Goal: Task Accomplishment & Management: Complete application form

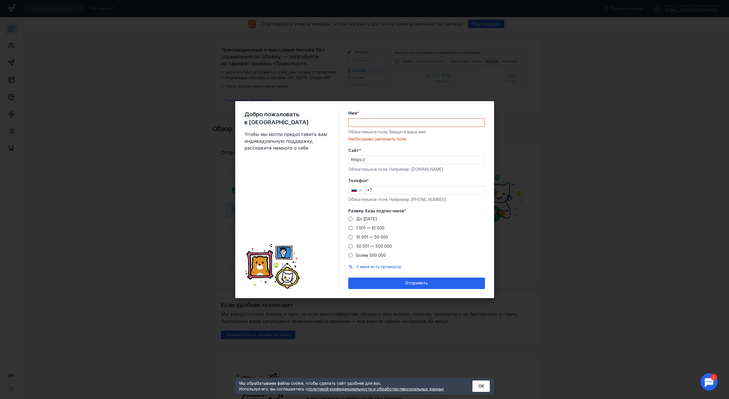
click at [348, 118] on div "Имя * Обязательное поле. Введите ваше имя [PERSON_NAME] заполнить поле" at bounding box center [416, 126] width 137 height 32
click at [349, 119] on input "Имя *" at bounding box center [417, 123] width 136 height 8
click at [464, 208] on label "Размер базы подписчиков *" at bounding box center [416, 211] width 137 height 6
click at [382, 119] on input "Имя *" at bounding box center [417, 123] width 136 height 8
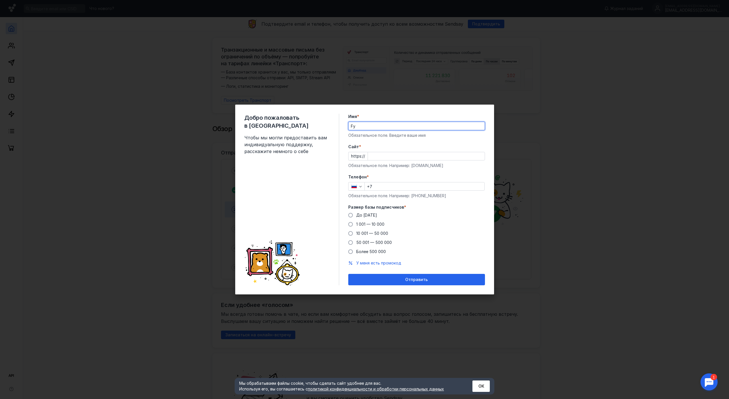
type input "F"
type input "[PERSON_NAME]"
click at [389, 163] on div "Обязательное поле. Например: [DOMAIN_NAME]" at bounding box center [416, 166] width 137 height 6
click at [375, 152] on input "Cайт *" at bounding box center [426, 156] width 117 height 8
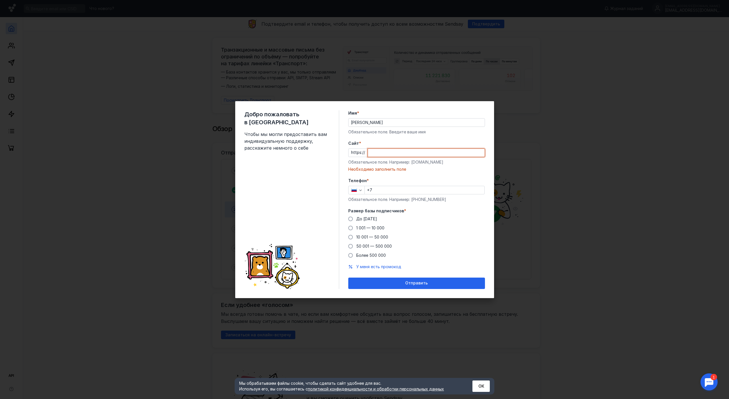
click at [374, 149] on input "Cайт *" at bounding box center [426, 153] width 117 height 8
paste input "[DOMAIN_NAME][URL]"
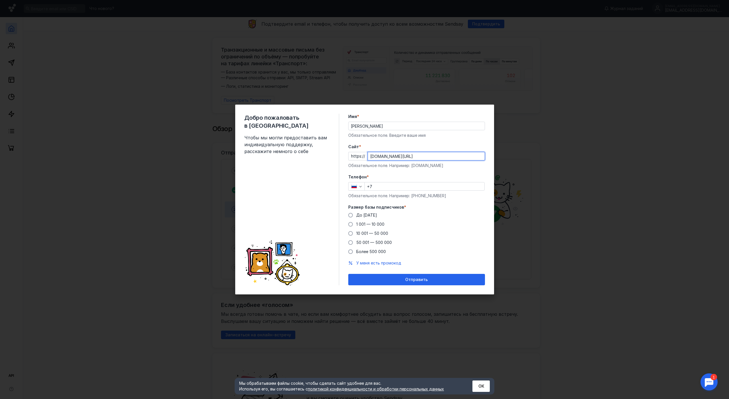
type input "[DOMAIN_NAME][URL]"
click at [389, 174] on div "Телефон * +7 Обязательное поле. Например: [PHONE_NUMBER]" at bounding box center [416, 186] width 137 height 25
click at [390, 182] on input "+7" at bounding box center [425, 186] width 120 height 8
type input "[PHONE_NUMBER]"
drag, startPoint x: 346, startPoint y: 205, endPoint x: 355, endPoint y: 213, distance: 11.9
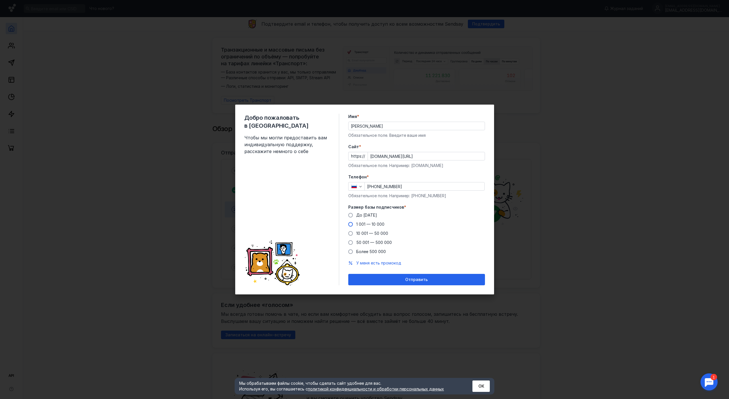
click at [348, 212] on label "До [DATE]" at bounding box center [362, 215] width 29 height 6
click at [0, 0] on input "До [DATE]" at bounding box center [0, 0] width 0 height 0
click at [405, 277] on span "Отправить" at bounding box center [416, 279] width 23 height 5
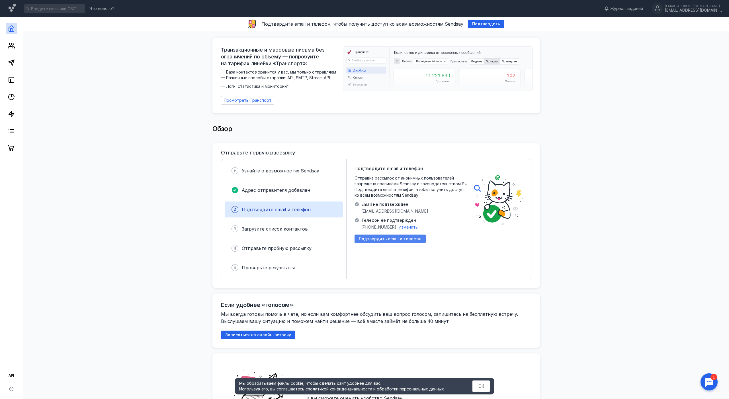
click at [368, 236] on span "Подтвердить email и телефон" at bounding box center [390, 238] width 63 height 5
click at [12, 39] on div at bounding box center [11, 85] width 23 height 137
click at [12, 46] on icon at bounding box center [11, 45] width 7 height 7
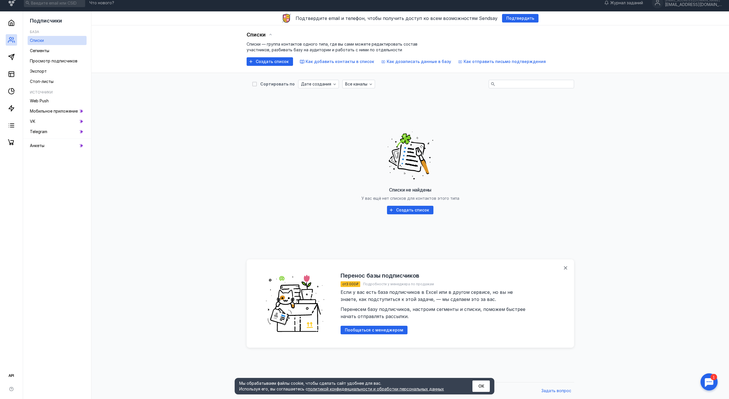
scroll to position [6, 0]
click at [60, 113] on div "Мобильное приложение" at bounding box center [54, 110] width 48 height 7
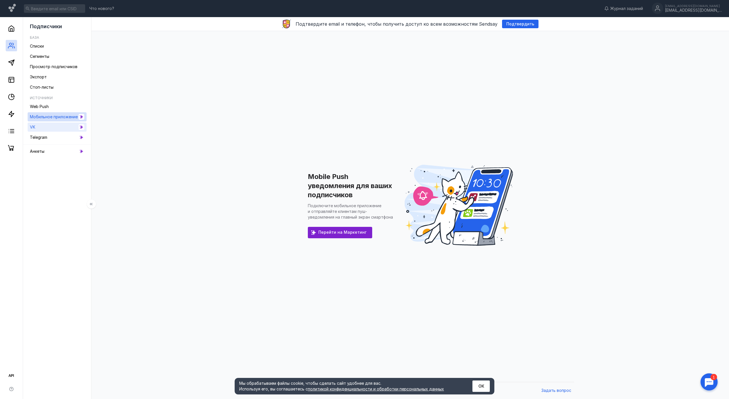
click at [51, 130] on link "VK" at bounding box center [57, 127] width 59 height 9
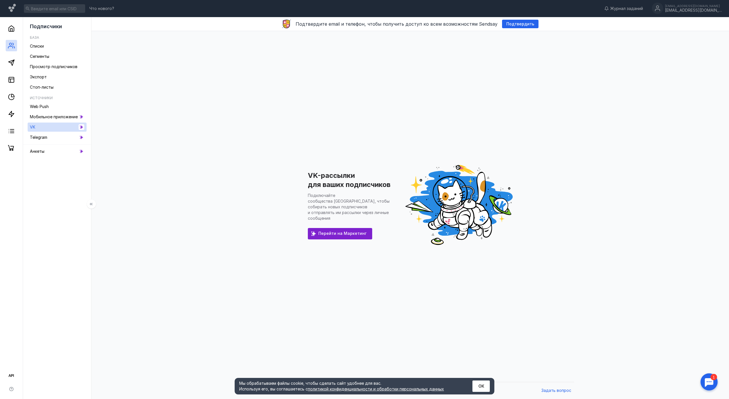
click at [53, 142] on li "Источники Web Push Мобильное приложение VK Telegram" at bounding box center [57, 119] width 59 height 55
click at [54, 141] on link "Telegram" at bounding box center [57, 137] width 59 height 9
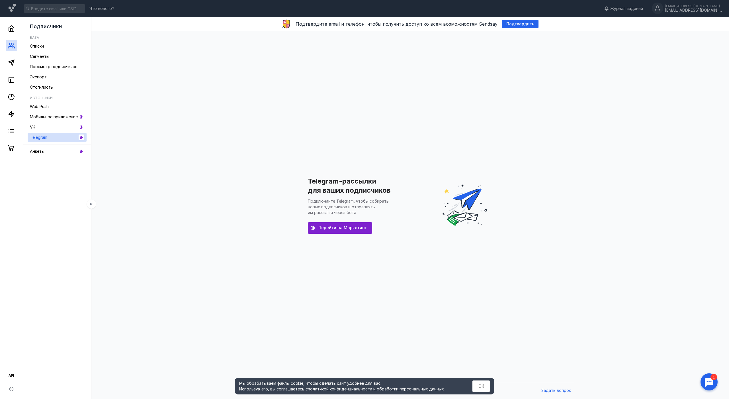
click at [55, 156] on div "Подписчики База Списки Сегменты Просмотр подписчиков Экспорт Стоп-листы Источни…" at bounding box center [57, 208] width 68 height 382
click at [54, 152] on link "Анкеты" at bounding box center [57, 151] width 59 height 9
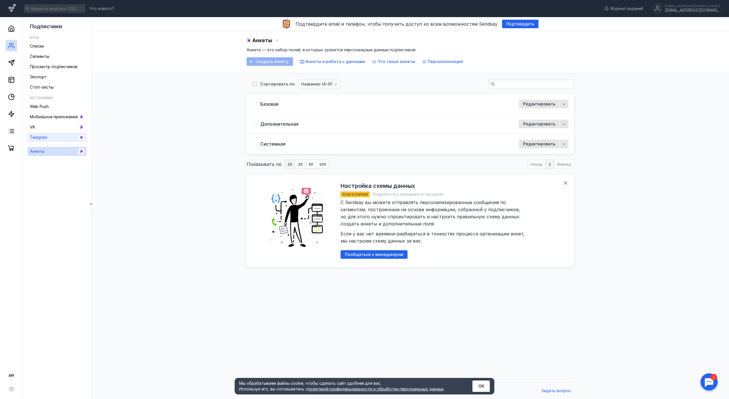
click at [58, 138] on link "Telegram" at bounding box center [57, 137] width 59 height 9
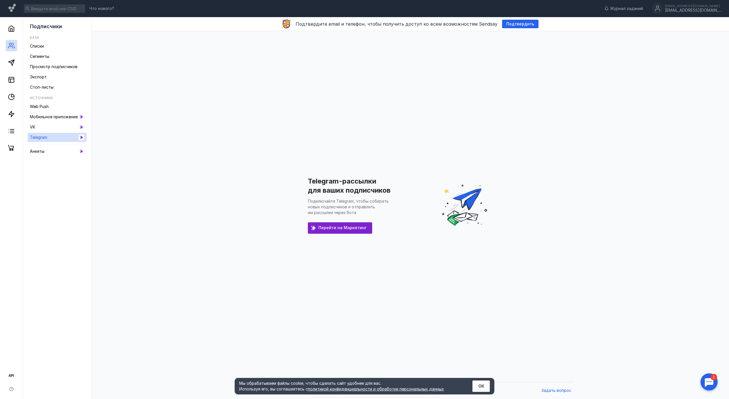
click at [340, 225] on span "Перейти на Маркетинг" at bounding box center [343, 227] width 48 height 5
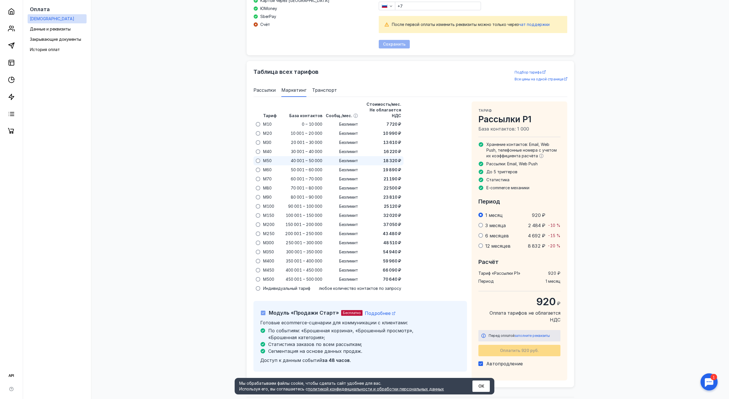
scroll to position [338, 0]
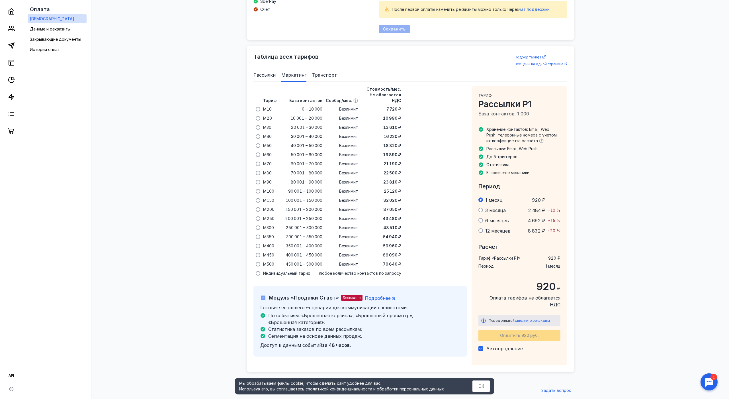
click at [256, 72] on span "Рассылки" at bounding box center [265, 75] width 22 height 7
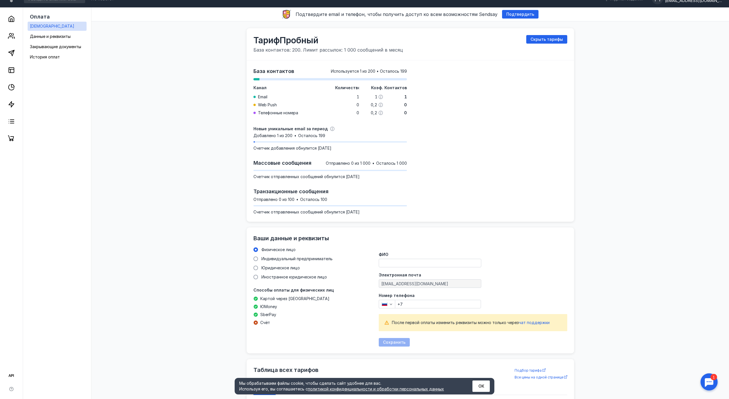
scroll to position [0, 0]
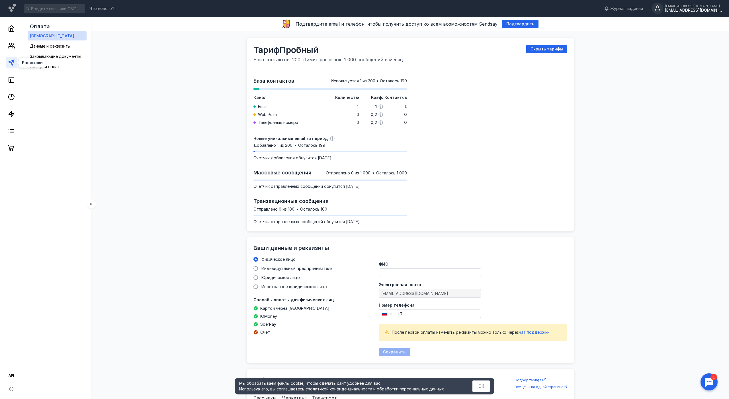
click at [11, 61] on polygon at bounding box center [12, 63] width 6 height 6
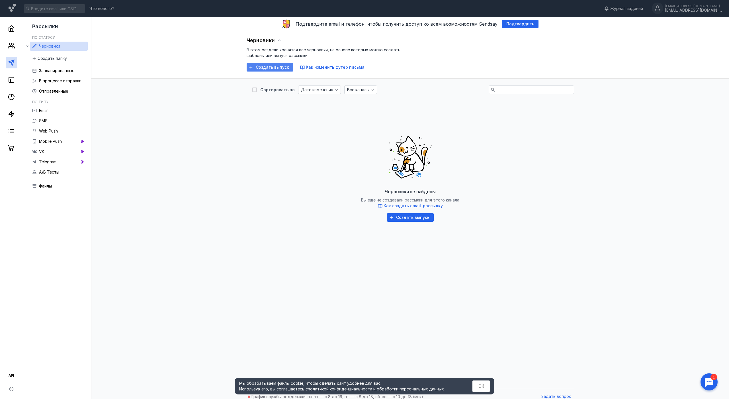
click at [256, 66] on span "Создать выпуск" at bounding box center [272, 67] width 33 height 5
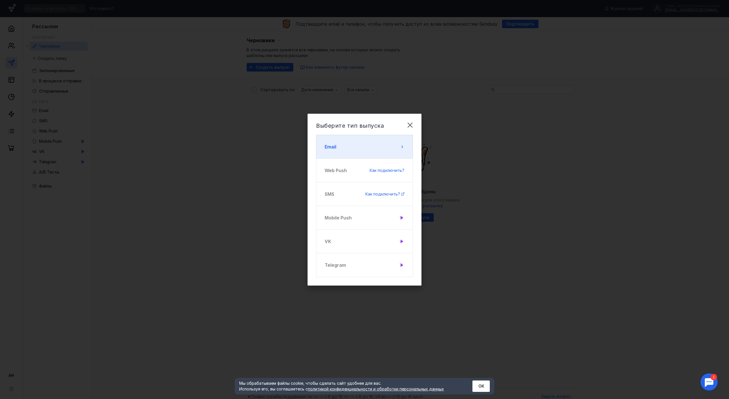
click at [381, 138] on button "Email" at bounding box center [364, 147] width 97 height 24
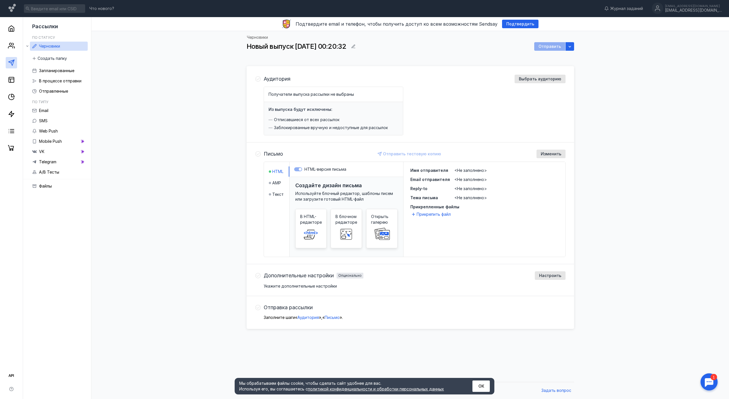
click at [220, 156] on div "Черновики Новый выпуск [DATE] 00:20:32 Отправить Аудитория Выбрать аудиторию По…" at bounding box center [410, 205] width 626 height 348
click at [303, 318] on span "Аудитория" at bounding box center [308, 317] width 22 height 5
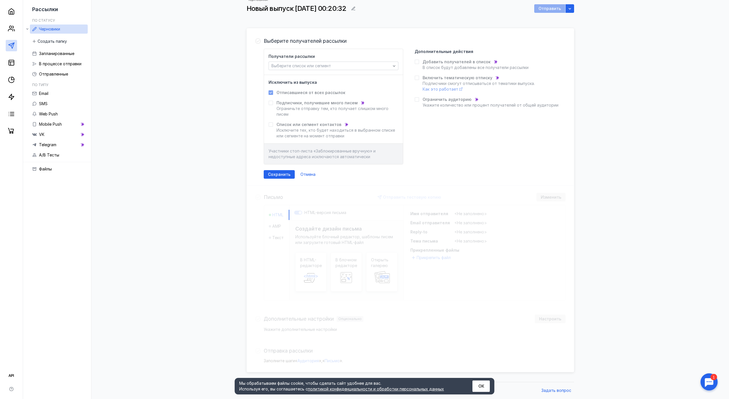
scroll to position [60, 0]
click at [285, 191] on div "Выберите получателей рассылки Получатели рассылки Выберите список или сегмент И…" at bounding box center [411, 200] width 328 height 344
click at [295, 64] on span "Выберите список или сегмент" at bounding box center [302, 66] width 60 height 5
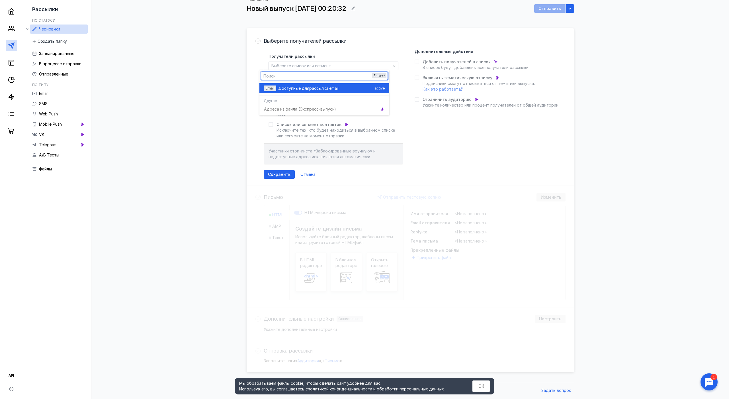
click at [322, 85] on span "рассылки email" at bounding box center [323, 88] width 29 height 6
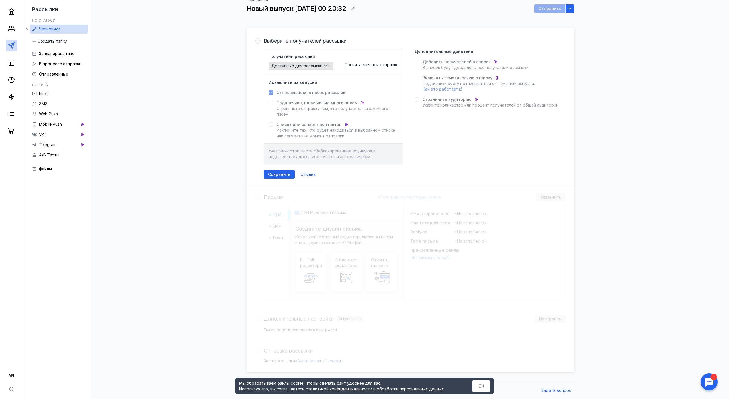
click at [326, 63] on div "button" at bounding box center [329, 66] width 6 height 6
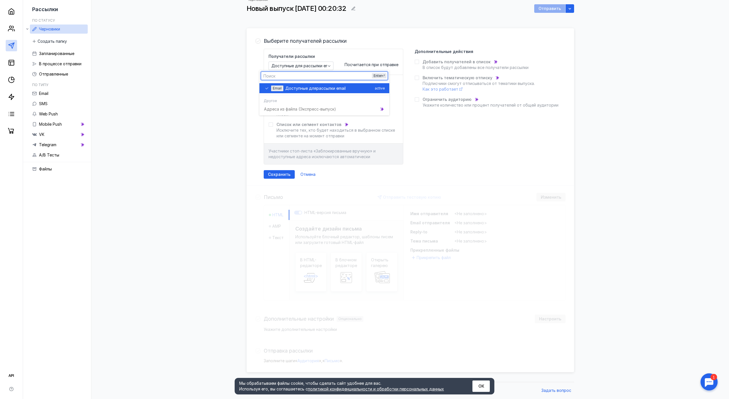
click at [335, 85] on span "рассылки email" at bounding box center [331, 88] width 29 height 6
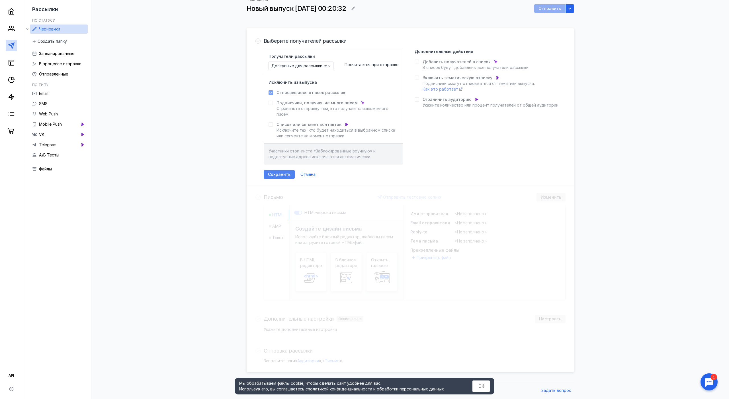
click at [276, 172] on span "Сохранить" at bounding box center [279, 174] width 23 height 5
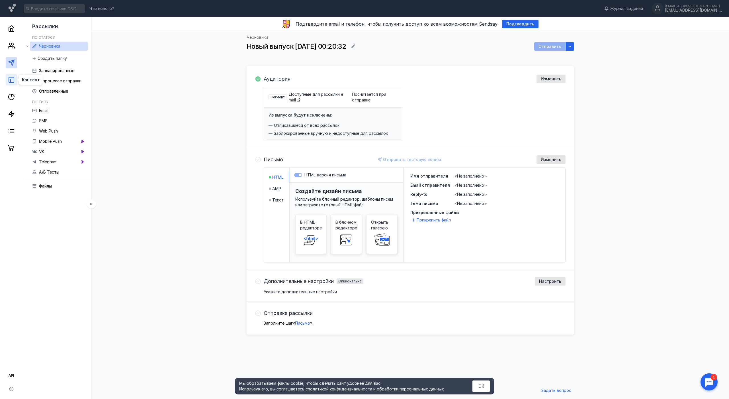
click at [13, 78] on icon at bounding box center [11, 79] width 7 height 7
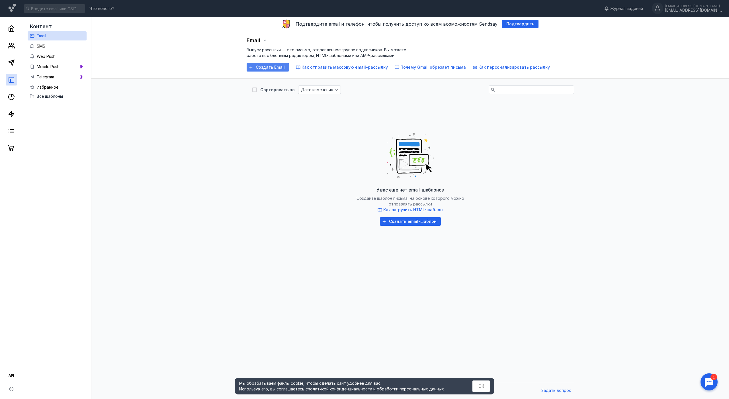
click at [257, 67] on span "Создать Email" at bounding box center [270, 67] width 29 height 5
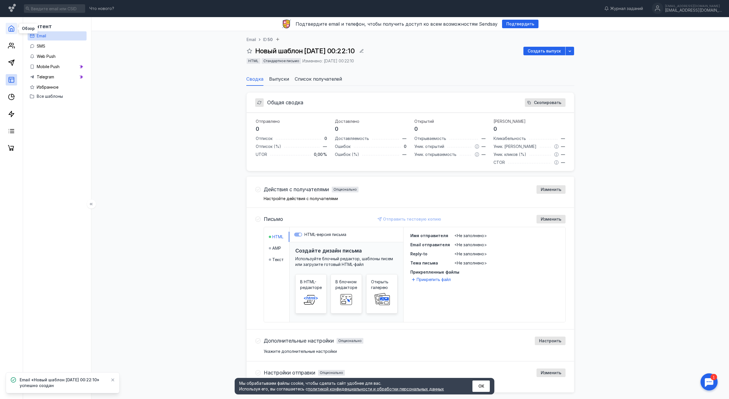
click at [13, 31] on icon at bounding box center [11, 28] width 7 height 7
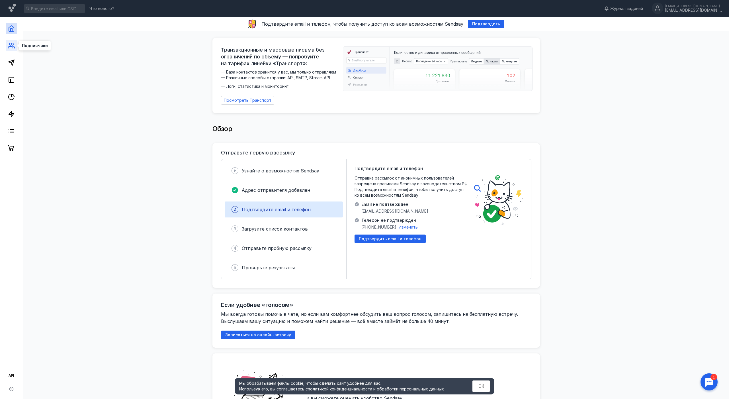
click at [9, 48] on icon at bounding box center [11, 45] width 7 height 7
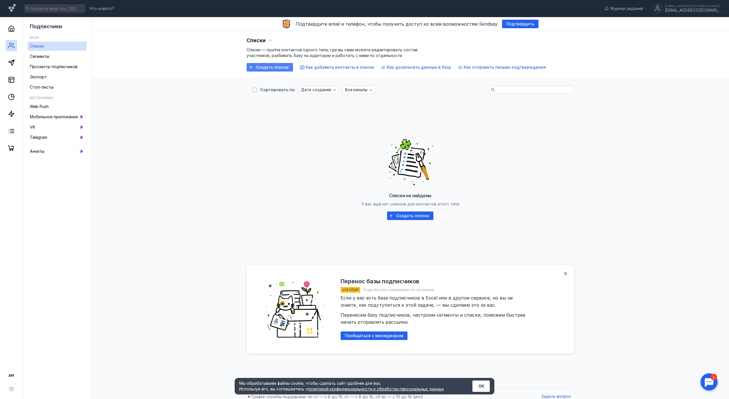
click at [257, 68] on span "Создать список" at bounding box center [272, 67] width 33 height 5
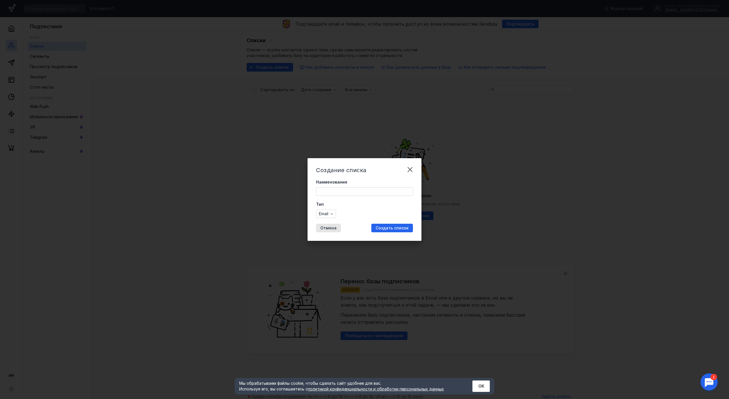
click at [329, 187] on input "Наименование" at bounding box center [365, 191] width 96 height 8
type input "тайга"
click at [329, 211] on div "button" at bounding box center [332, 214] width 6 height 6
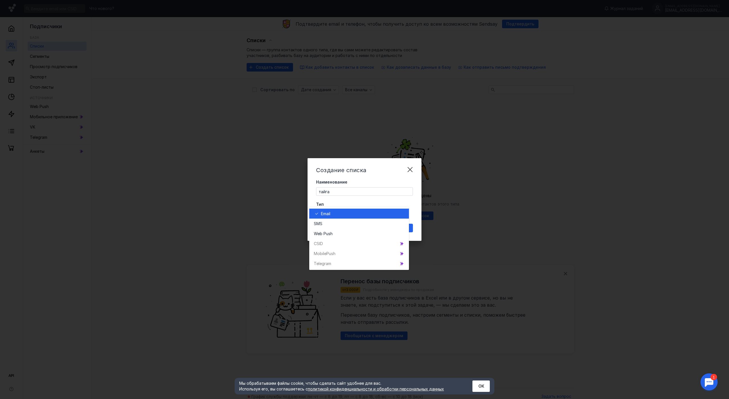
click at [329, 211] on div "button" at bounding box center [332, 214] width 6 height 6
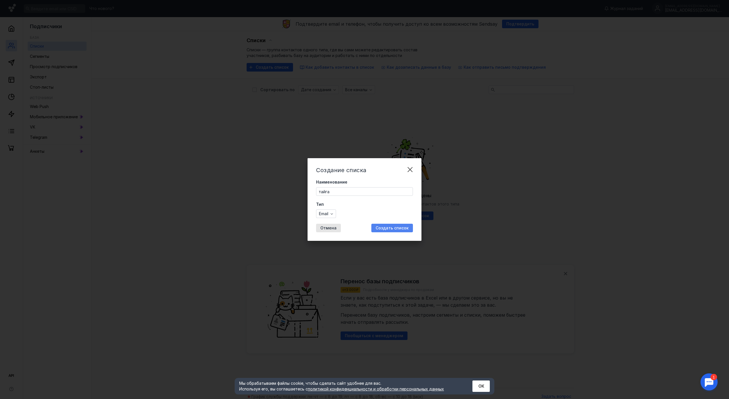
click at [383, 226] on span "Создать список" at bounding box center [392, 228] width 33 height 5
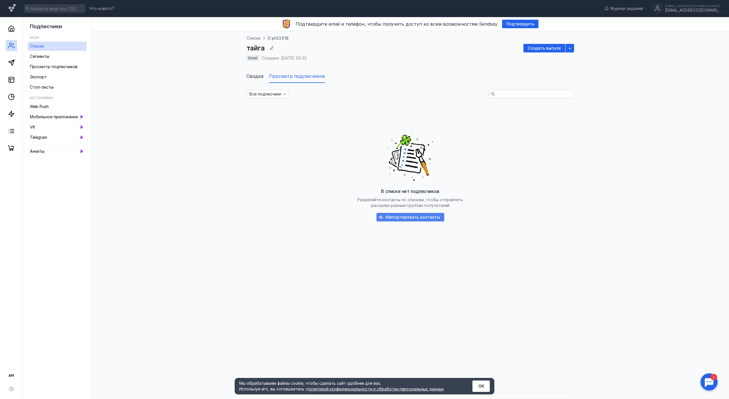
click at [386, 216] on span "Импортировать контакты" at bounding box center [413, 217] width 54 height 5
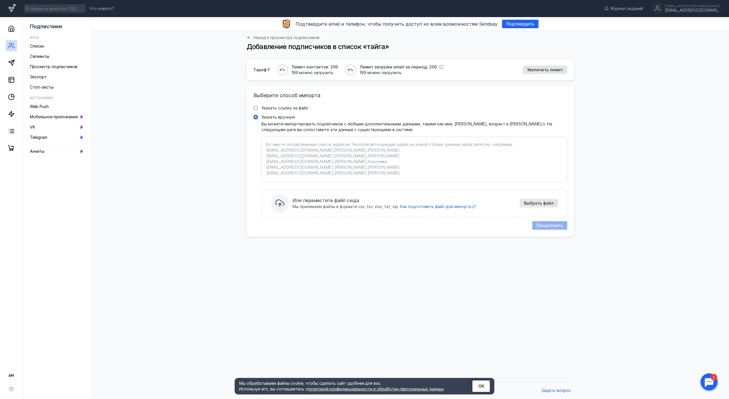
click at [317, 169] on textarea "Указать вручную Вы можете импортировать подписчиков с любыми дополнительными да…" at bounding box center [414, 160] width 296 height 36
drag, startPoint x: 257, startPoint y: 72, endPoint x: 246, endPoint y: 71, distance: 10.6
click at [254, 71] on div "Тариф F 0 % Лимит контактов: 200 199 можно загрузить 0 % Лимит загрузки email з…" at bounding box center [349, 69] width 190 height 11
click at [254, 70] on span "Тариф F" at bounding box center [262, 70] width 17 height 6
